Goal: Information Seeking & Learning: Learn about a topic

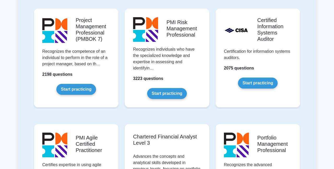
scroll to position [462, 0]
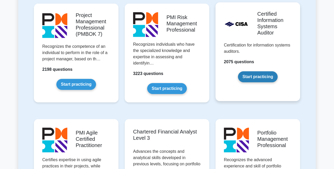
click at [248, 80] on link "Start practicing" at bounding box center [257, 76] width 39 height 11
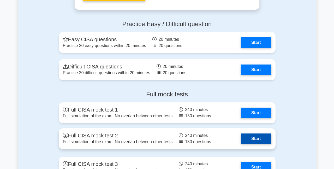
scroll to position [913, 0]
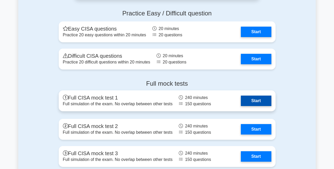
click at [257, 100] on link "Start" at bounding box center [256, 101] width 30 height 10
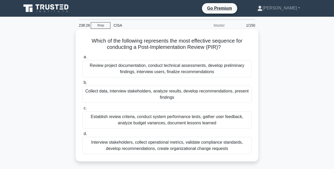
click at [216, 142] on div "Interview stakeholders, collect operational metrics, validate compliance standa…" at bounding box center [166, 145] width 169 height 17
click at [82, 135] on input "d. Interview stakeholders, collect operational metrics, validate compliance sta…" at bounding box center [82, 133] width 0 height 3
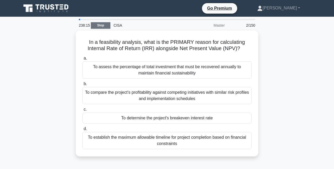
click at [97, 24] on link "Stop" at bounding box center [101, 25] width 20 height 7
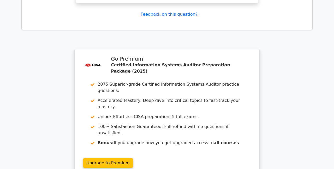
scroll to position [755, 0]
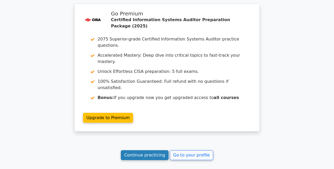
click at [152, 150] on link "Continue practicing" at bounding box center [145, 155] width 48 height 10
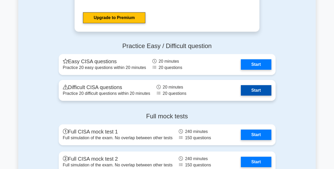
scroll to position [887, 0]
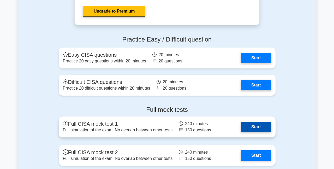
click at [266, 127] on link "Start" at bounding box center [256, 127] width 30 height 10
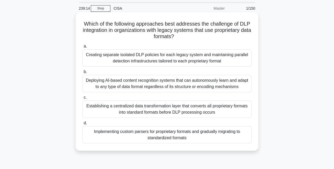
scroll to position [26, 0]
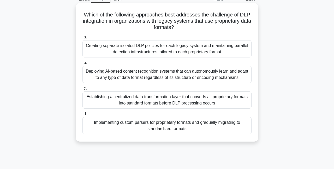
click at [212, 98] on div "Establishing a centralized data transformation layer that converts all propriet…" at bounding box center [166, 99] width 169 height 17
click at [82, 90] on input "c. Establishing a centralized data transformation layer that converts all propr…" at bounding box center [82, 88] width 0 height 3
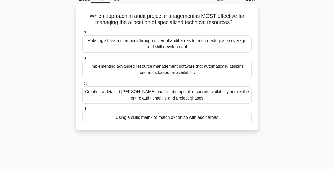
scroll to position [0, 0]
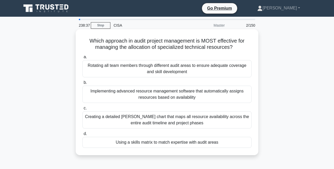
click at [213, 143] on div "Using a skills matrix to match expertise with audit areas" at bounding box center [166, 142] width 169 height 11
click at [82, 135] on input "d. Using a skills matrix to match expertise with audit areas" at bounding box center [82, 133] width 0 height 3
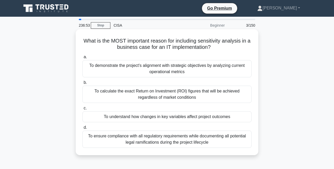
click at [213, 117] on div "To understand how changes in key variables affect project outcomes" at bounding box center [166, 116] width 169 height 11
click at [82, 110] on input "c. To understand how changes in key variables affect project outcomes" at bounding box center [82, 107] width 0 height 3
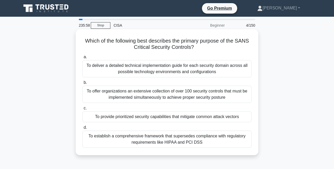
click at [215, 120] on div "To provide prioritized security capabilities that mitigate common attack vectors" at bounding box center [166, 116] width 169 height 11
click at [82, 110] on input "c. To provide prioritized security capabilities that mitigate common attack vec…" at bounding box center [82, 107] width 0 height 3
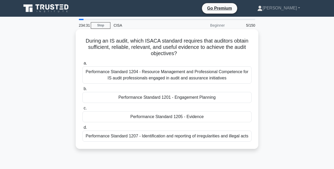
click at [188, 116] on div "Performance Standard 1205 - Evidence" at bounding box center [166, 116] width 169 height 11
click at [82, 110] on input "c. Performance Standard 1205 - Evidence" at bounding box center [82, 107] width 0 height 3
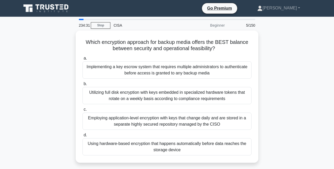
click at [189, 116] on div "Employing application-level encryption with keys that change daily and are stor…" at bounding box center [166, 120] width 169 height 17
click at [82, 111] on input "c. Employing application-level encryption with keys that change daily and are s…" at bounding box center [82, 109] width 0 height 3
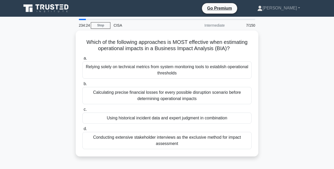
click at [240, 22] on div "7/150" at bounding box center [243, 25] width 31 height 10
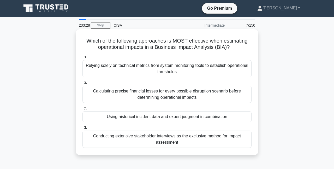
click at [211, 117] on div "Using historical incident data and expert judgment in combination" at bounding box center [166, 116] width 169 height 11
click at [82, 110] on input "c. Using historical incident data and expert judgment in combination" at bounding box center [82, 107] width 0 height 3
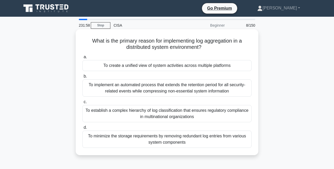
click at [189, 66] on div "To create a unified view of system activities across multiple platforms" at bounding box center [166, 65] width 169 height 11
click at [82, 59] on input "a. To create a unified view of system activities across multiple platforms" at bounding box center [82, 56] width 0 height 3
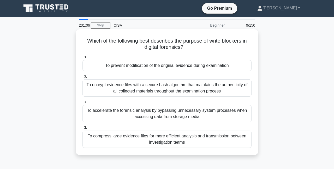
click at [211, 67] on div "To prevent modification of the original evidence during examination" at bounding box center [166, 65] width 169 height 11
click at [82, 59] on input "a. To prevent modification of the original evidence during examination" at bounding box center [82, 56] width 0 height 3
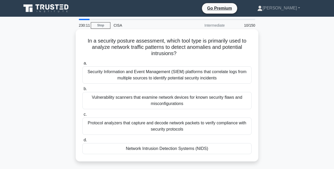
click at [192, 151] on div "Network Intrusion Detection Systems (NIDS)" at bounding box center [166, 148] width 169 height 11
click at [82, 142] on input "d. Network Intrusion Detection Systems (NIDS)" at bounding box center [82, 139] width 0 height 3
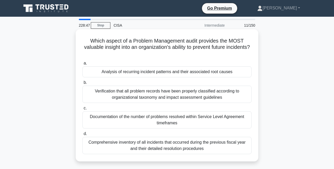
click at [181, 74] on div "Analysis of recurring incident patterns and their associated root causes" at bounding box center [166, 71] width 169 height 11
click at [82, 65] on input "a. Analysis of recurring incident patterns and their associated root causes" at bounding box center [82, 63] width 0 height 3
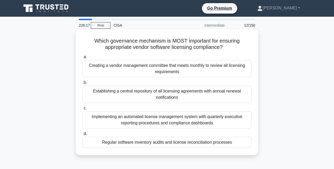
click at [181, 143] on div "Regular software inventory audits and license reconciliation processes" at bounding box center [166, 142] width 169 height 11
click at [82, 135] on input "d. Regular software inventory audits and license reconciliation processes" at bounding box center [82, 133] width 0 height 3
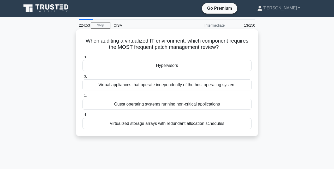
click at [182, 85] on div "Virtual appliances that operate independently of the host operating system" at bounding box center [166, 84] width 169 height 11
click at [82, 78] on input "b. Virtual appliances that operate independently of the host operating system" at bounding box center [82, 76] width 0 height 3
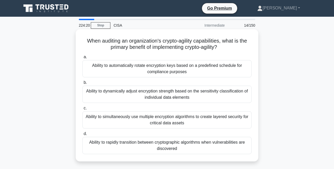
click at [220, 118] on div "Ability to simultaneously use multiple encryption algorithms to create layered …" at bounding box center [166, 119] width 169 height 17
click at [82, 110] on input "c. Ability to simultaneously use multiple encryption algorithms to create layer…" at bounding box center [82, 107] width 0 height 3
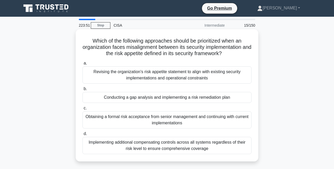
click at [225, 93] on div "Conducting a gap analysis and implementing a risk remediation plan" at bounding box center [166, 97] width 169 height 11
click at [82, 91] on input "b. Conducting a gap analysis and implementing a risk remediation plan" at bounding box center [82, 88] width 0 height 3
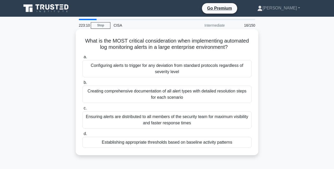
drag, startPoint x: 219, startPoint y: 120, endPoint x: 223, endPoint y: 118, distance: 4.1
click at [219, 120] on div "Ensuring alerts are distributed to all members of the security team for maximum…" at bounding box center [166, 119] width 169 height 17
click at [201, 122] on div "Ensuring alerts are distributed to all members of the security team for maximum…" at bounding box center [166, 119] width 169 height 17
click at [82, 110] on input "c. Ensuring alerts are distributed to all members of the security team for maxi…" at bounding box center [82, 107] width 0 height 3
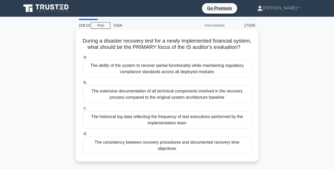
click at [141, 151] on div "The consistency between recovery procedures and documented recovery time object…" at bounding box center [166, 145] width 169 height 17
click at [82, 135] on input "d. The consistency between recovery procedures and documented recovery time obj…" at bounding box center [82, 133] width 0 height 3
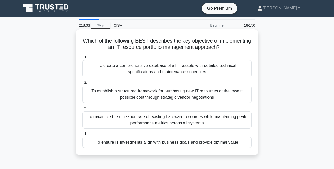
click at [210, 140] on div "To ensure IT investments align with business goals and provide optimal value" at bounding box center [166, 142] width 169 height 11
click at [225, 146] on div "To ensure IT investments align with business goals and provide optimal value" at bounding box center [166, 142] width 169 height 11
click at [82, 135] on input "d. To ensure IT investments align with business goals and provide optimal value" at bounding box center [82, 133] width 0 height 3
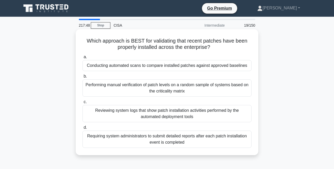
click at [171, 68] on div "Conducting automated scans to compare installed patches against approved baseli…" at bounding box center [166, 65] width 169 height 11
click at [82, 59] on input "a. Conducting automated scans to compare installed patches against approved bas…" at bounding box center [82, 56] width 0 height 3
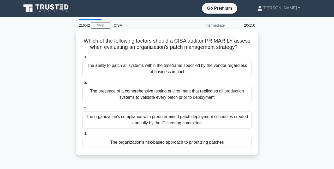
click at [157, 142] on div "The organization's risk-based approach to prioritizing patches" at bounding box center [166, 142] width 169 height 11
click at [82, 135] on input "d. The organization's risk-based approach to prioritizing patches" at bounding box center [82, 133] width 0 height 3
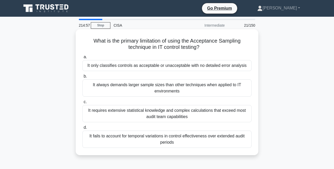
click at [162, 68] on div "It only classifies controls as acceptable or unacceptable with no detailed erro…" at bounding box center [166, 65] width 169 height 11
click at [82, 59] on input "a. It only classifies controls as acceptable or unacceptable with no detailed e…" at bounding box center [82, 56] width 0 height 3
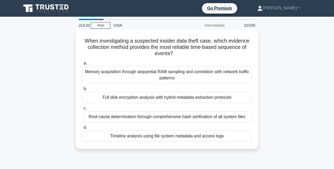
click at [240, 138] on div "Timeline analysis using file system metadata and access logs" at bounding box center [166, 135] width 169 height 11
click at [82, 129] on input "d. Timeline analysis using file system metadata and access logs" at bounding box center [82, 127] width 0 height 3
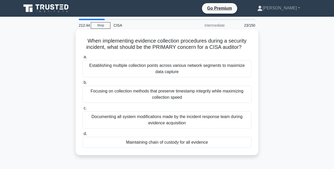
click at [221, 146] on div "Maintaining chain of custody for all evidence" at bounding box center [166, 142] width 169 height 11
click at [82, 135] on input "d. Maintaining chain of custody for all evidence" at bounding box center [82, 133] width 0 height 3
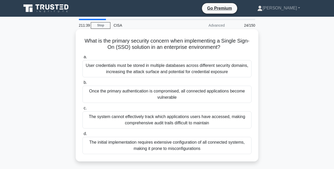
click at [207, 99] on div "Once the primary authentication is compromised, all connected applications beco…" at bounding box center [166, 94] width 169 height 17
click at [82, 84] on input "b. Once the primary authentication is compromised, all connected applications b…" at bounding box center [82, 82] width 0 height 3
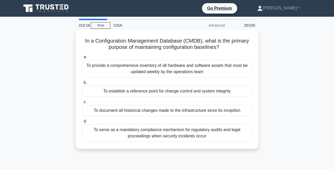
click at [237, 134] on div "To serve as a mandatory compliance mechanism for regulatory audits and legal pr…" at bounding box center [166, 132] width 169 height 17
click at [82, 123] on input "d. To serve as a mandatory compliance mechanism for regulatory audits and legal…" at bounding box center [82, 121] width 0 height 3
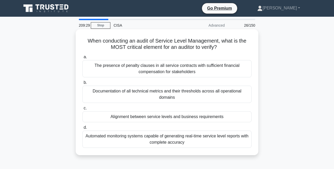
click at [216, 117] on div "Alignment between service levels and business requirements" at bounding box center [166, 116] width 169 height 11
click at [82, 110] on input "c. Alignment between service levels and business requirements" at bounding box center [82, 107] width 0 height 3
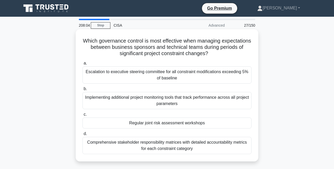
click at [170, 122] on div "Regular joint risk assessment workshops" at bounding box center [166, 122] width 169 height 11
click at [82, 116] on input "c. Regular joint risk assessment workshops" at bounding box center [82, 114] width 0 height 3
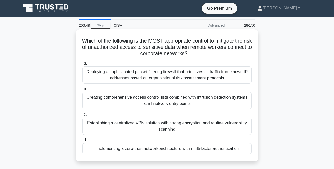
click at [176, 126] on div "Establishing a centralized VPN solution with strong encryption and routine vuln…" at bounding box center [166, 125] width 169 height 17
click at [82, 116] on input "c. Establishing a centralized VPN solution with strong encryption and routine v…" at bounding box center [82, 114] width 0 height 3
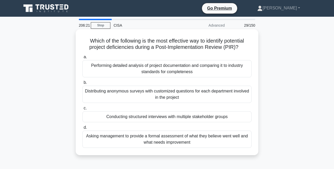
click at [176, 119] on div "Conducting structured interviews with multiple stakeholder groups" at bounding box center [166, 116] width 169 height 11
click at [82, 110] on input "c. Conducting structured interviews with multiple stakeholder groups" at bounding box center [82, 107] width 0 height 3
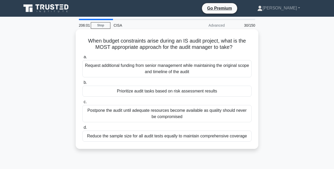
click at [189, 93] on div "Prioritize audit tasks based on risk assessment results" at bounding box center [166, 91] width 169 height 11
click at [82, 84] on input "b. Prioritize audit tasks based on risk assessment results" at bounding box center [82, 82] width 0 height 3
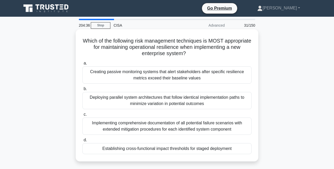
click at [223, 106] on div "Deploying parallel system architectures that follow identical implementation pa…" at bounding box center [166, 100] width 169 height 17
click at [82, 91] on input "b. Deploying parallel system architectures that follow identical implementation…" at bounding box center [82, 88] width 0 height 3
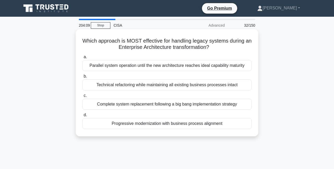
click at [238, 126] on div "Progressive modernization with business process alignment" at bounding box center [166, 123] width 169 height 11
click at [82, 117] on input "d. Progressive modernization with business process alignment" at bounding box center [82, 114] width 0 height 3
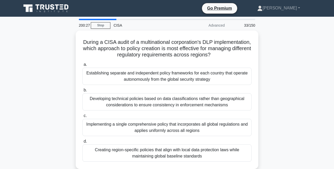
click at [40, 79] on div "During a CISA audit of a multinational corporation's DLP implementation, which …" at bounding box center [167, 103] width 298 height 145
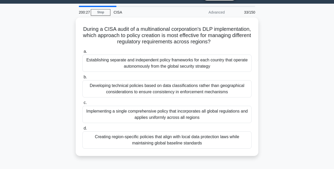
scroll to position [26, 0]
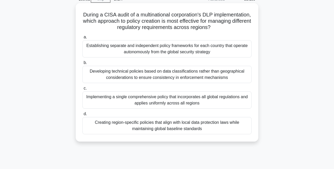
click at [162, 105] on div "Implementing a single comprehensive policy that incorporates all global regulat…" at bounding box center [166, 99] width 169 height 17
click at [82, 90] on input "c. Implementing a single comprehensive policy that incorporates all global regu…" at bounding box center [82, 88] width 0 height 3
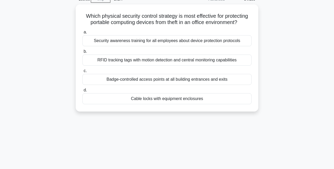
scroll to position [0, 0]
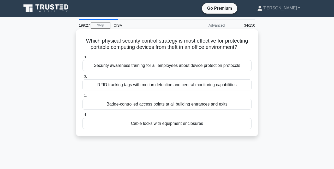
click at [109, 87] on div "RFID tracking tags with motion detection and central monitoring capabilities" at bounding box center [166, 84] width 169 height 11
click at [82, 78] on input "b. RFID tracking tags with motion detection and central monitoring capabilities" at bounding box center [82, 76] width 0 height 3
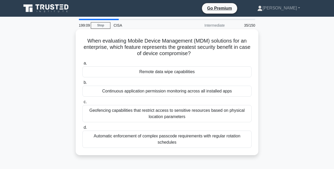
click at [145, 74] on div "Remote data wipe capabilities" at bounding box center [166, 71] width 169 height 11
click at [82, 65] on input "a. Remote data wipe capabilities" at bounding box center [82, 63] width 0 height 3
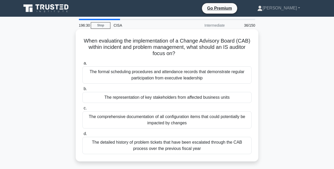
click at [180, 100] on div "The representation of key stakeholders from affected business units" at bounding box center [166, 97] width 169 height 11
click at [82, 91] on input "b. The representation of key stakeholders from affected business units" at bounding box center [82, 88] width 0 height 3
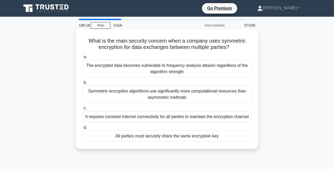
click at [178, 98] on div "Symmetric encryption algorithms use significantly more computational resources …" at bounding box center [166, 94] width 169 height 17
click at [82, 84] on input "b. Symmetric encryption algorithms use significantly more computational resourc…" at bounding box center [82, 82] width 0 height 3
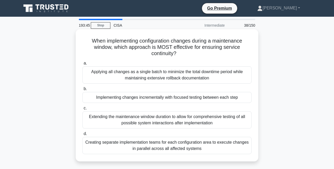
click at [216, 99] on div "Implementing changes incrementally with focused testing between each step" at bounding box center [166, 97] width 169 height 11
click at [82, 91] on input "b. Implementing changes incrementally with focused testing between each step" at bounding box center [82, 88] width 0 height 3
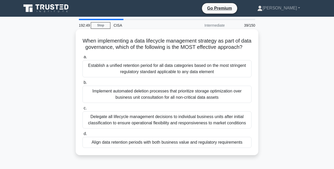
click at [204, 148] on div "Align data retention periods with both business value and regulatory requiremen…" at bounding box center [166, 142] width 169 height 11
click at [82, 135] on input "d. Align data retention periods with both business value and regulatory require…" at bounding box center [82, 133] width 0 height 3
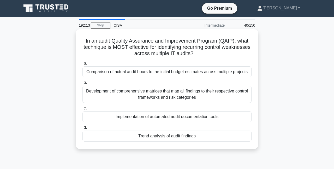
click at [185, 135] on div "Trend analysis of audit findings" at bounding box center [166, 135] width 169 height 11
click at [82, 129] on input "d. Trend analysis of audit findings" at bounding box center [82, 127] width 0 height 3
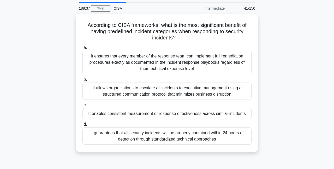
scroll to position [26, 0]
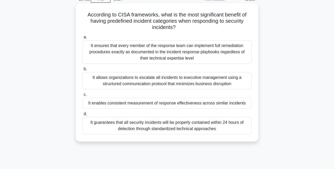
click at [237, 82] on div "It allows organizations to escalate all incidents to executive management using…" at bounding box center [166, 80] width 169 height 17
click at [82, 71] on input "b. It allows organizations to escalate all incidents to executive management us…" at bounding box center [82, 68] width 0 height 3
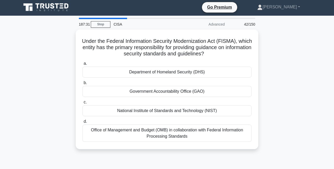
scroll to position [0, 0]
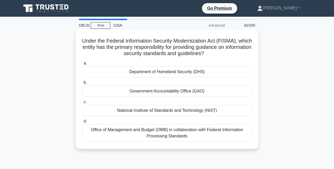
click at [223, 132] on div "Office of Management and Budget (OMB) in collaboration with Federal Information…" at bounding box center [166, 132] width 169 height 17
click at [82, 123] on input "d. Office of Management and Budget (OMB) in collaboration with Federal Informat…" at bounding box center [82, 121] width 0 height 3
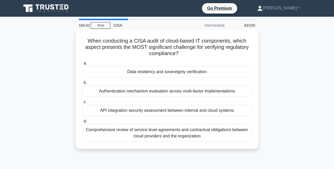
click at [200, 73] on div "Data residency and sovereignty verification" at bounding box center [166, 71] width 169 height 11
click at [82, 65] on input "a. Data residency and sovereignty verification" at bounding box center [82, 63] width 0 height 3
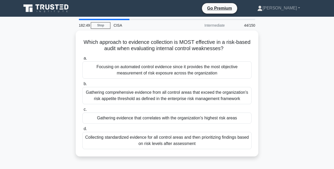
drag, startPoint x: 273, startPoint y: 71, endPoint x: 302, endPoint y: 95, distance: 37.2
click at [302, 95] on div "Which approach to evidence collection is MOST effective in a risk-based audit w…" at bounding box center [167, 97] width 298 height 132
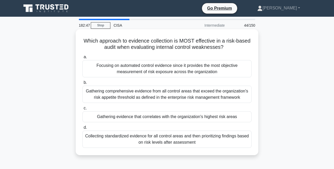
click at [201, 118] on div "Gathering evidence that correlates with the organization's highest risk areas" at bounding box center [166, 116] width 169 height 11
click at [82, 110] on input "c. Gathering evidence that correlates with the organization's highest risk areas" at bounding box center [82, 107] width 0 height 3
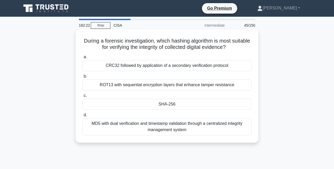
click at [203, 104] on div "SHA-256" at bounding box center [166, 104] width 169 height 11
click at [82, 97] on input "c. SHA-256" at bounding box center [82, 95] width 0 height 3
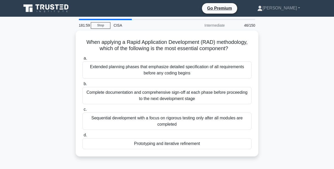
drag, startPoint x: 289, startPoint y: 93, endPoint x: 307, endPoint y: 110, distance: 24.6
click at [307, 110] on div "When applying a Rapid Application Development (RAD) methodology, which of the f…" at bounding box center [167, 97] width 298 height 132
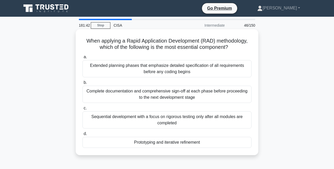
click at [196, 141] on div "Prototyping and iterative refinement" at bounding box center [166, 142] width 169 height 11
click at [82, 135] on input "d. Prototyping and iterative refinement" at bounding box center [82, 133] width 0 height 3
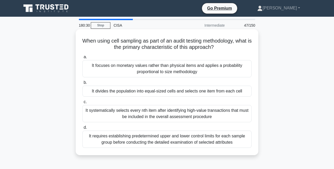
click at [226, 94] on div "It divides the population into equal-sized cells and selects one item from each…" at bounding box center [166, 91] width 169 height 11
click at [82, 84] on input "b. It divides the population into equal-sized cells and selects one item from e…" at bounding box center [82, 82] width 0 height 3
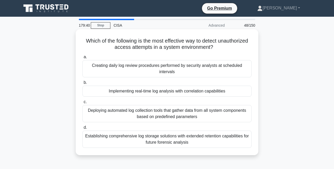
click at [159, 92] on div "Implementing real-time log analysis with correlation capabilities" at bounding box center [166, 91] width 169 height 11
click at [82, 84] on input "b. Implementing real-time log analysis with correlation capabilities" at bounding box center [82, 82] width 0 height 3
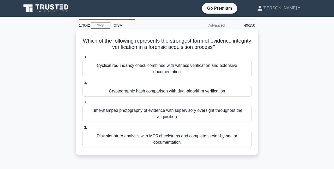
click at [220, 92] on div "Cryptographic hash comparison with dual-algorithm verification" at bounding box center [166, 91] width 169 height 11
click at [82, 84] on input "b. Cryptographic hash comparison with dual-algorithm verification" at bounding box center [82, 82] width 0 height 3
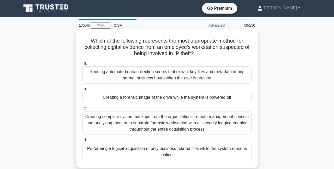
click at [201, 119] on div "Creating complete system backups from the organization's remote management cons…" at bounding box center [166, 122] width 169 height 23
click at [82, 110] on input "c. Creating complete system backups from the organization's remote management c…" at bounding box center [82, 107] width 0 height 3
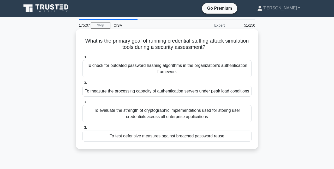
click at [198, 139] on div "To test defensive measures against breached password reuse" at bounding box center [166, 135] width 169 height 11
click at [82, 129] on input "d. To test defensive measures against breached password reuse" at bounding box center [82, 127] width 0 height 3
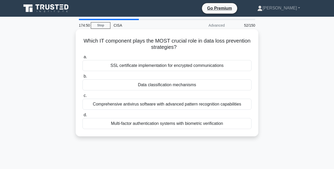
click at [196, 86] on div "Data classification mechanisms" at bounding box center [166, 84] width 169 height 11
click at [82, 78] on input "b. Data classification mechanisms" at bounding box center [82, 76] width 0 height 3
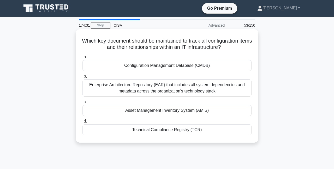
click at [212, 64] on div "Configuration Management Database (CMDB)" at bounding box center [166, 65] width 169 height 11
click at [82, 59] on input "a. Configuration Management Database (CMDB)" at bounding box center [82, 56] width 0 height 3
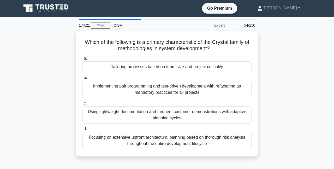
click at [280, 109] on div "Which of the following is a primary characteristic of the Crystal family of met…" at bounding box center [167, 97] width 298 height 132
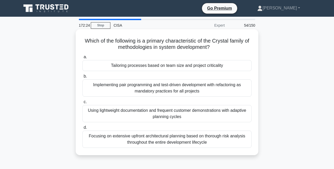
click at [120, 112] on div "Using lightweight documentation and frequent customer demonstrations with adapt…" at bounding box center [166, 113] width 169 height 17
click at [82, 104] on input "c. Using lightweight documentation and frequent customer demonstrations with ad…" at bounding box center [82, 101] width 0 height 3
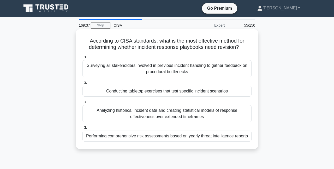
click at [161, 91] on div "Conducting tabletop exercises that test specific incident scenarios" at bounding box center [166, 91] width 169 height 11
click at [82, 84] on input "b. Conducting tabletop exercises that test specific incident scenarios" at bounding box center [82, 82] width 0 height 3
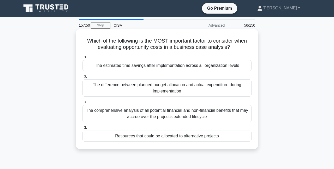
click at [210, 85] on div "The difference between planned budget allocation and actual expenditure during …" at bounding box center [166, 87] width 169 height 17
click at [82, 78] on input "b. The difference between planned budget allocation and actual expenditure duri…" at bounding box center [82, 76] width 0 height 3
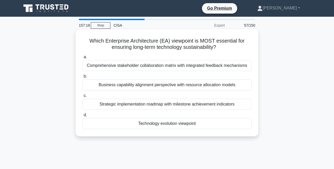
click at [147, 123] on div "Technology evolution viewpoint" at bounding box center [166, 123] width 169 height 11
click at [82, 117] on input "d. Technology evolution viewpoint" at bounding box center [82, 114] width 0 height 3
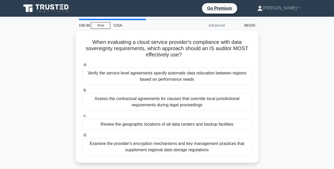
drag, startPoint x: 51, startPoint y: 96, endPoint x: 15, endPoint y: 95, distance: 36.6
click at [15, 95] on main "156:49 Stop CISA Advanced 58/150 When evaluating a cloud service provider's com…" at bounding box center [167, 149] width 334 height 265
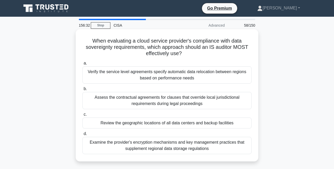
click at [181, 147] on div "Examine the provider's encryption mechanisms and key management practices that …" at bounding box center [166, 145] width 169 height 17
click at [82, 135] on input "d. Examine the provider's encryption mechanisms and key management practices th…" at bounding box center [82, 133] width 0 height 3
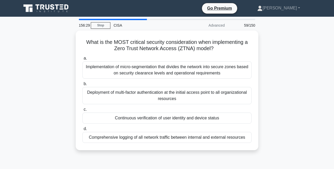
drag, startPoint x: 269, startPoint y: 112, endPoint x: 319, endPoint y: 118, distance: 50.2
click at [319, 118] on main "156:29 Stop CISA Advanced 59/150 What is the MOST critical security considerati…" at bounding box center [167, 149] width 334 height 265
drag, startPoint x: 270, startPoint y: 100, endPoint x: 45, endPoint y: 109, distance: 225.1
click at [45, 109] on div "What is the MOST critical security consideration when implementing a Zero Trust…" at bounding box center [167, 94] width 298 height 126
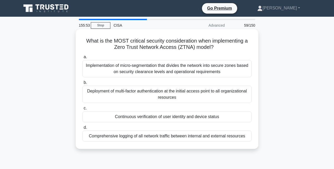
click at [181, 118] on div "Continuous verification of user identity and device status" at bounding box center [166, 116] width 169 height 11
click at [82, 110] on input "c. Continuous verification of user identity and device status" at bounding box center [82, 107] width 0 height 3
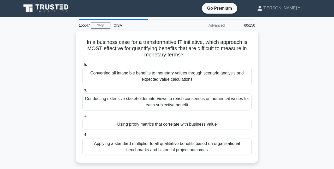
click at [263, 87] on div "In a business case for a transformative IT initiative, which approach is MOST e…" at bounding box center [167, 100] width 298 height 138
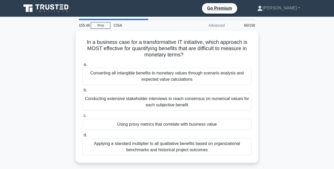
click at [263, 87] on div "In a business case for a transformative IT initiative, which approach is MOST e…" at bounding box center [167, 100] width 298 height 138
click at [264, 86] on div "In a business case for a transformative IT initiative, which approach is MOST e…" at bounding box center [167, 100] width 298 height 138
click at [284, 52] on div "In a business case for a transformative IT initiative, which approach is MOST e…" at bounding box center [167, 100] width 298 height 138
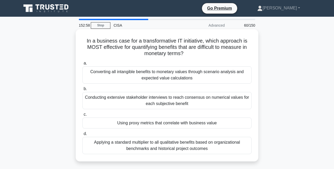
drag, startPoint x: 269, startPoint y: 93, endPoint x: 247, endPoint y: 136, distance: 48.3
click at [247, 136] on label "d. Applying a standard multiplier to all qualitative benefits based on organiza…" at bounding box center [166, 141] width 169 height 23
click at [82, 135] on input "d. Applying a standard multiplier to all qualitative benefits based on organiza…" at bounding box center [82, 133] width 0 height 3
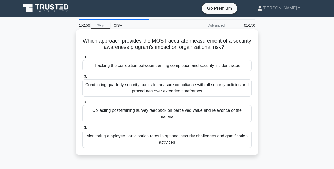
click at [221, 136] on div "Monitoring employee participation rates in optional security challenges and gam…" at bounding box center [166, 138] width 169 height 17
click at [82, 129] on input "d. Monitoring employee participation rates in optional security challenges and …" at bounding box center [82, 127] width 0 height 3
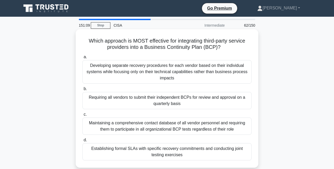
click at [230, 148] on div "Establishing formal SLAs with specific recovery commitments and conducting join…" at bounding box center [166, 151] width 169 height 17
click at [82, 142] on input "d. Establishing formal SLAs with specific recovery commitments and conducting j…" at bounding box center [82, 139] width 0 height 3
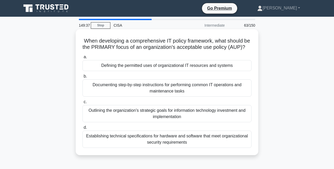
click at [206, 71] on div "Defining the permitted uses of organizational IT resources and systems" at bounding box center [166, 65] width 169 height 11
click at [82, 59] on input "a. Defining the permitted uses of organizational IT resources and systems" at bounding box center [82, 56] width 0 height 3
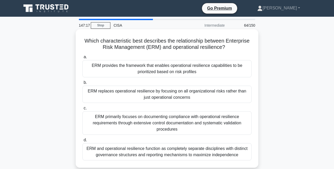
click at [238, 69] on div "ERM provides the framework that enables operational resilience capabilities to …" at bounding box center [166, 68] width 169 height 17
click at [82, 59] on input "a. ERM provides the framework that enables operational resilience capabilities …" at bounding box center [82, 56] width 0 height 3
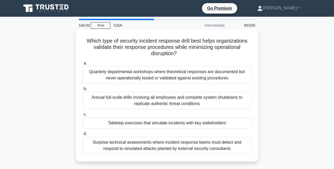
click at [198, 122] on div "Tabletop exercises that simulate incidents with key stakeholders" at bounding box center [166, 122] width 169 height 11
click at [82, 116] on input "c. Tabletop exercises that simulate incidents with key stakeholders" at bounding box center [82, 114] width 0 height 3
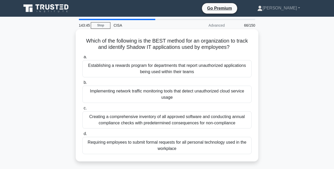
click at [177, 115] on div "Creating a comprehensive inventory of all approved software and conducting annu…" at bounding box center [166, 119] width 169 height 17
click at [82, 110] on input "c. Creating a comprehensive inventory of all approved software and conducting a…" at bounding box center [82, 107] width 0 height 3
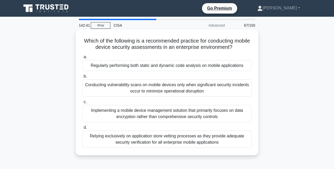
click at [194, 117] on div "Implementing a mobile device management solution that primarily focuses on data…" at bounding box center [166, 113] width 169 height 17
click at [82, 104] on input "c. Implementing a mobile device management solution that primarily focuses on d…" at bounding box center [82, 101] width 0 height 3
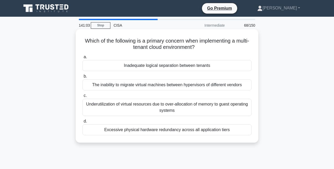
click at [234, 68] on div "Inadequate logical separation between tenants" at bounding box center [166, 65] width 169 height 11
click at [82, 59] on input "a. Inadequate logical separation between tenants" at bounding box center [82, 56] width 0 height 3
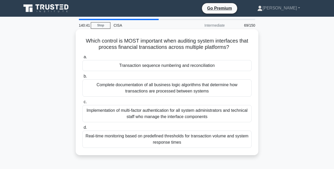
click at [202, 143] on div "Real-time monitoring based on predefined thresholds for transaction volume and …" at bounding box center [166, 138] width 169 height 17
click at [82, 129] on input "d. Real-time monitoring based on predefined thresholds for transaction volume a…" at bounding box center [82, 127] width 0 height 3
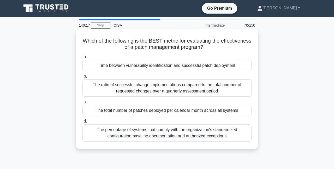
click at [157, 69] on div "Time between vulnerability identification and successful patch deployment" at bounding box center [166, 65] width 169 height 11
click at [82, 59] on input "a. Time between vulnerability identification and successful patch deployment" at bounding box center [82, 56] width 0 height 3
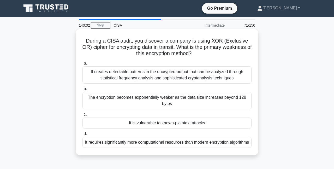
click at [171, 126] on div "It is vulnerable to known-plaintext attacks" at bounding box center [166, 122] width 169 height 11
click at [82, 116] on input "c. It is vulnerable to known-plaintext attacks" at bounding box center [82, 114] width 0 height 3
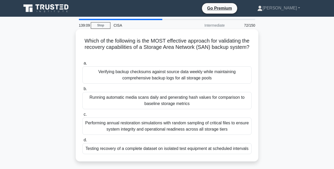
click at [227, 153] on div "Testing recovery of a complete dataset on isolated test equipment at scheduled …" at bounding box center [166, 148] width 169 height 11
click at [82, 142] on input "d. Testing recovery of a complete dataset on isolated test equipment at schedul…" at bounding box center [82, 139] width 0 height 3
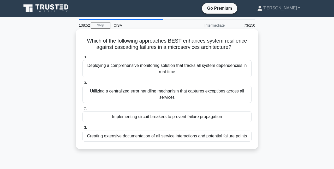
click at [216, 118] on div "Implementing circuit breakers to prevent failure propagation" at bounding box center [166, 116] width 169 height 11
click at [82, 110] on input "c. Implementing circuit breakers to prevent failure propagation" at bounding box center [82, 107] width 0 height 3
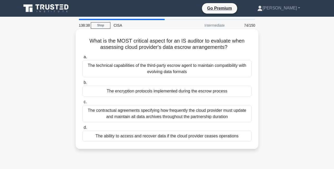
click at [203, 94] on div "The encryption protocols implemented during the escrow process" at bounding box center [166, 91] width 169 height 11
click at [82, 84] on input "b. The encryption protocols implemented during the escrow process" at bounding box center [82, 82] width 0 height 3
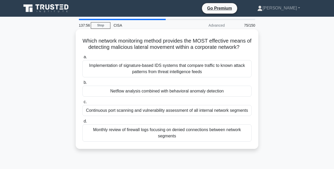
click at [223, 116] on div "Continuous port scanning and vulnerability assessment of all internal network s…" at bounding box center [166, 110] width 169 height 11
click at [82, 104] on input "c. Continuous port scanning and vulnerability assessment of all internal networ…" at bounding box center [82, 101] width 0 height 3
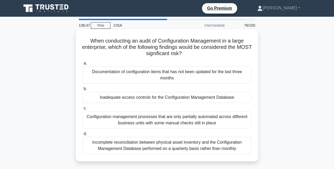
click at [184, 98] on div "Inadequate access controls for the Configuration Management Database" at bounding box center [166, 97] width 169 height 11
click at [82, 91] on input "b. Inadequate access controls for the Configuration Management Database" at bounding box center [82, 88] width 0 height 3
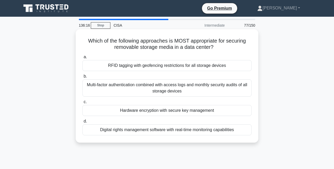
click at [135, 114] on div "Hardware encryption with secure key management" at bounding box center [166, 110] width 169 height 11
click at [82, 104] on input "c. Hardware encryption with secure key management" at bounding box center [82, 101] width 0 height 3
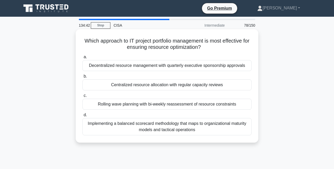
drag, startPoint x: 170, startPoint y: 8, endPoint x: 127, endPoint y: 86, distance: 89.2
click at [127, 86] on div "Centralized resource allocation with regular capacity reviews" at bounding box center [166, 84] width 169 height 11
click at [82, 78] on input "b. Centralized resource allocation with regular capacity reviews" at bounding box center [82, 76] width 0 height 3
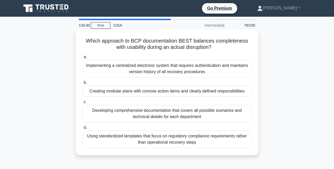
click at [213, 142] on div "Using standardized templates that focus on regulatory compliance requirements r…" at bounding box center [166, 138] width 169 height 17
click at [82, 129] on input "d. Using standardized templates that focus on regulatory compliance requirement…" at bounding box center [82, 127] width 0 height 3
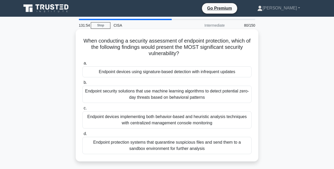
click at [231, 146] on div "Endpoint protection systems that quarantine suspicious files and send them to a…" at bounding box center [166, 145] width 169 height 17
click at [82, 135] on input "d. Endpoint protection systems that quarantine suspicious files and send them t…" at bounding box center [82, 133] width 0 height 3
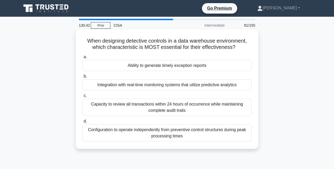
click at [176, 68] on div "Ability to generate timely exception reports" at bounding box center [166, 65] width 169 height 11
click at [82, 59] on input "a. Ability to generate timely exception reports" at bounding box center [82, 56] width 0 height 3
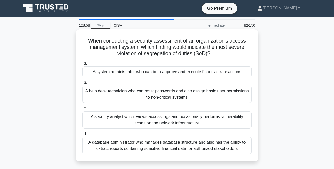
click at [220, 72] on div "A system administrator who can both approve and execute financial transactions" at bounding box center [166, 71] width 169 height 11
click at [82, 65] on input "a. A system administrator who can both approve and execute financial transactio…" at bounding box center [82, 63] width 0 height 3
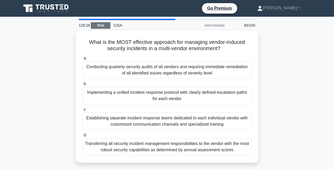
click at [99, 28] on link "Stop" at bounding box center [101, 25] width 20 height 7
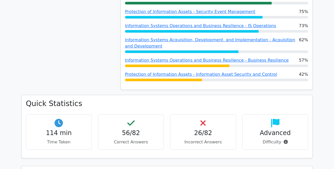
scroll to position [339, 0]
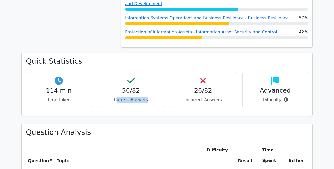
drag, startPoint x: 121, startPoint y: 74, endPoint x: 156, endPoint y: 76, distance: 35.5
click at [156, 97] on p "Correct Answers" at bounding box center [131, 100] width 57 height 6
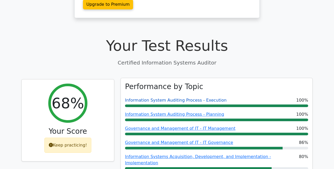
scroll to position [0, 0]
